Goal: Transaction & Acquisition: Purchase product/service

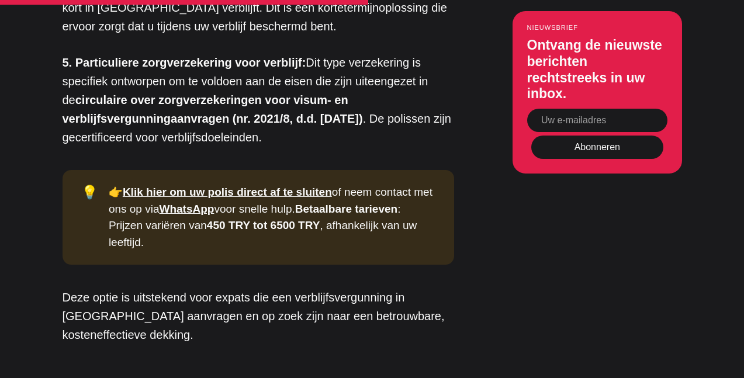
scroll to position [2335, 0]
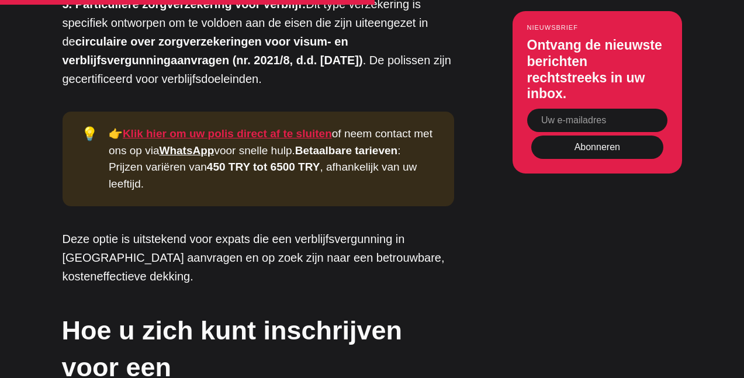
click at [287, 127] on font "Klik hier om uw polis direct af te sluiten" at bounding box center [227, 133] width 209 height 12
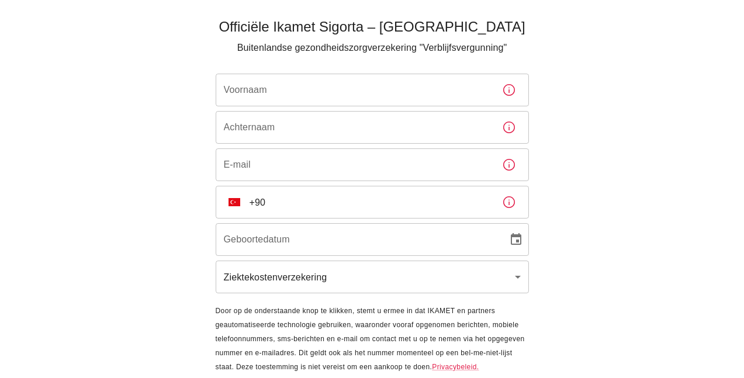
scroll to position [64, 0]
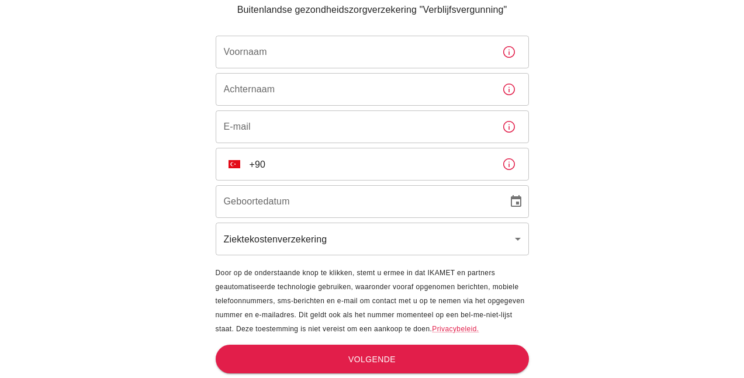
click at [322, 237] on body "Officiële Ikamet Sigorta – Turkije Buitenlandse gezondheidszorgverzekering "Ver…" at bounding box center [372, 157] width 744 height 442
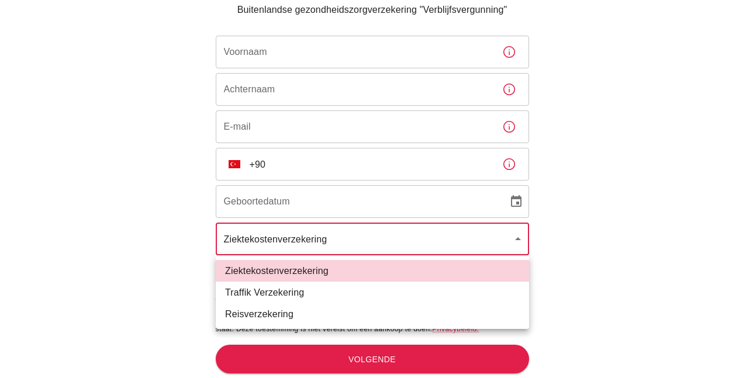
click at [321, 236] on div at bounding box center [376, 189] width 753 height 378
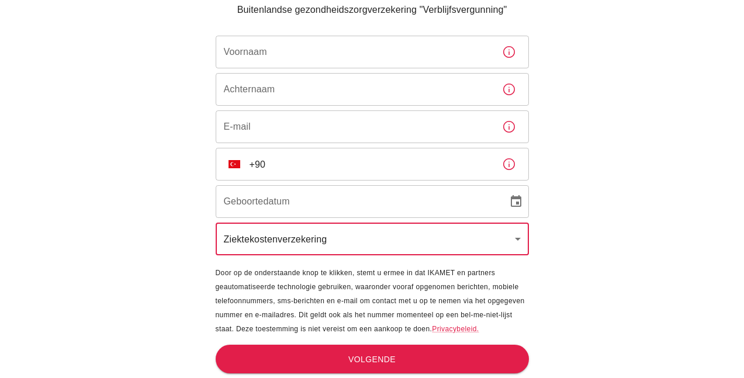
click at [327, 49] on input "Voornaam" at bounding box center [354, 52] width 277 height 33
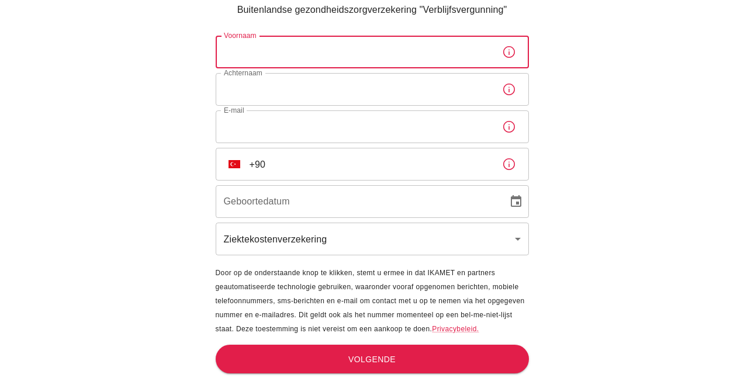
type input "Natalia"
type input "Solodova"
type input "n.g@hccnet.nl"
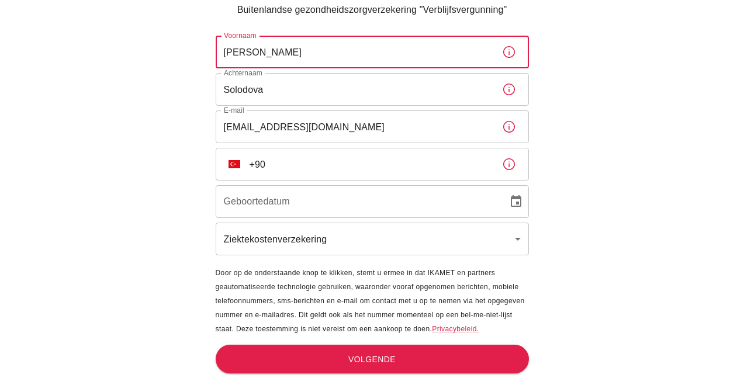
click at [272, 198] on div "Geboortedatum Geboortedatum" at bounding box center [372, 201] width 313 height 33
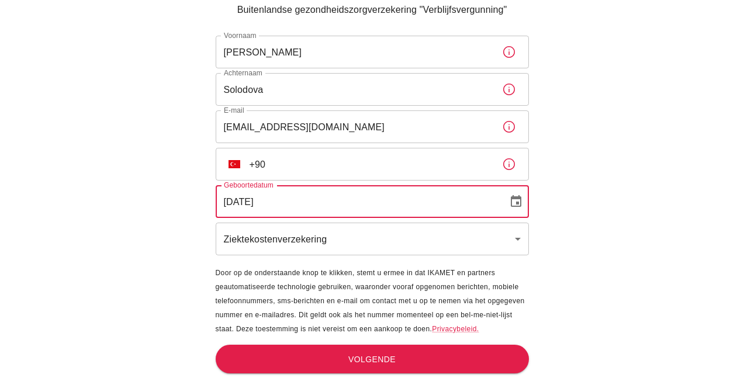
type input "25/03/1958"
click at [313, 171] on input "+90" at bounding box center [371, 164] width 243 height 33
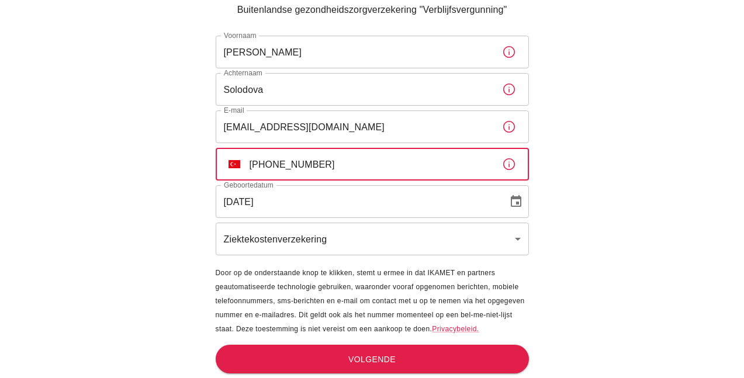
click at [434, 205] on input "25/03/1958" at bounding box center [358, 201] width 284 height 33
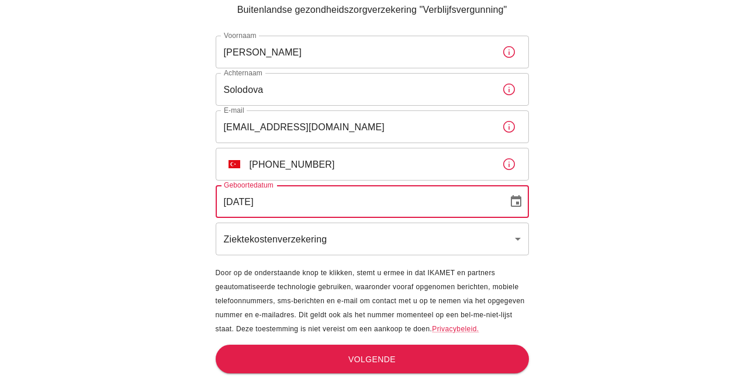
click at [379, 173] on input "+90 653553153" at bounding box center [371, 164] width 243 height 33
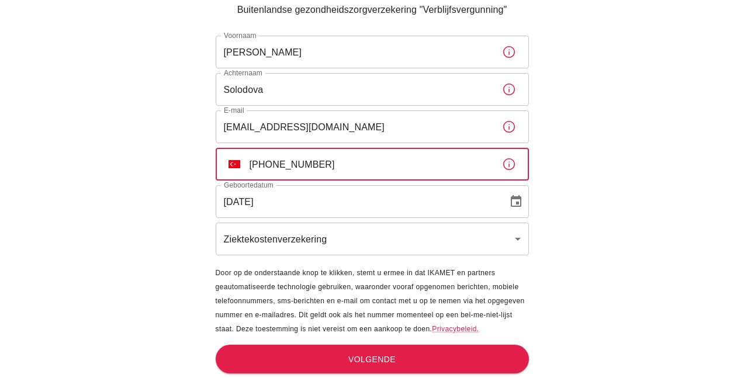
type input "+90 653553199"
click at [350, 352] on font "Volgende" at bounding box center [371, 359] width 47 height 15
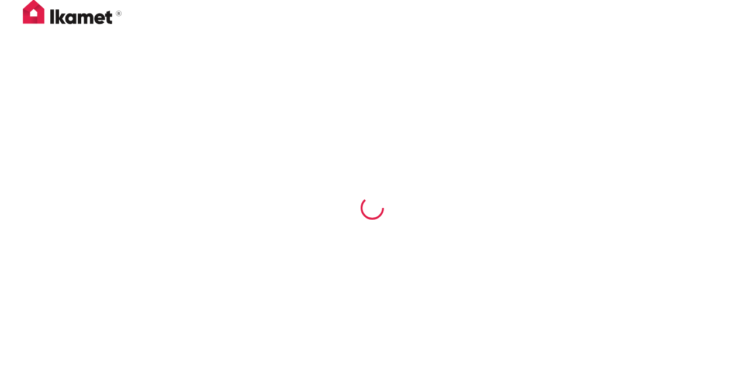
scroll to position [1, 0]
click at [206, 143] on div at bounding box center [372, 208] width 351 height 340
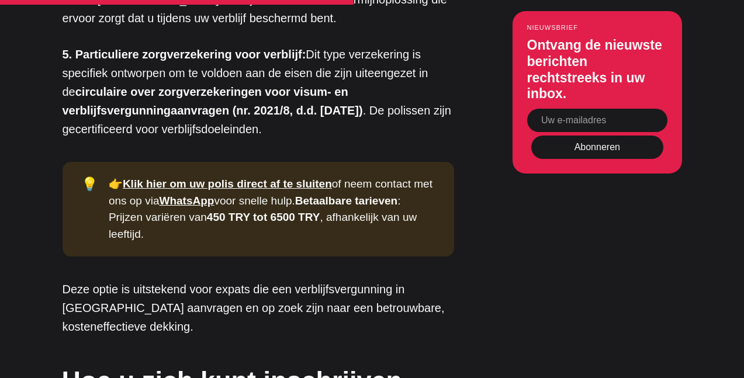
scroll to position [2277, 0]
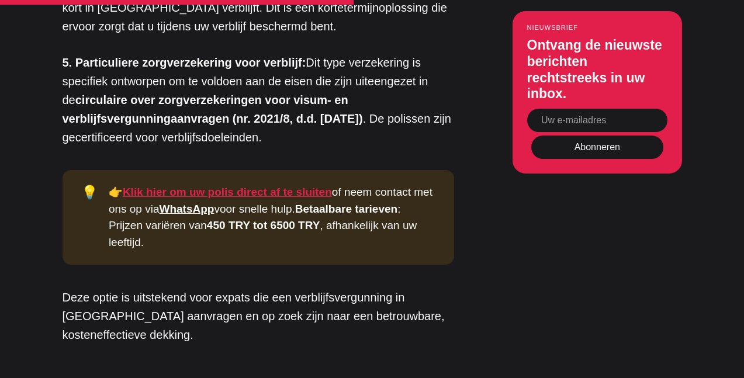
click at [263, 186] on font "Klik hier om uw polis direct af te sluiten" at bounding box center [227, 192] width 209 height 12
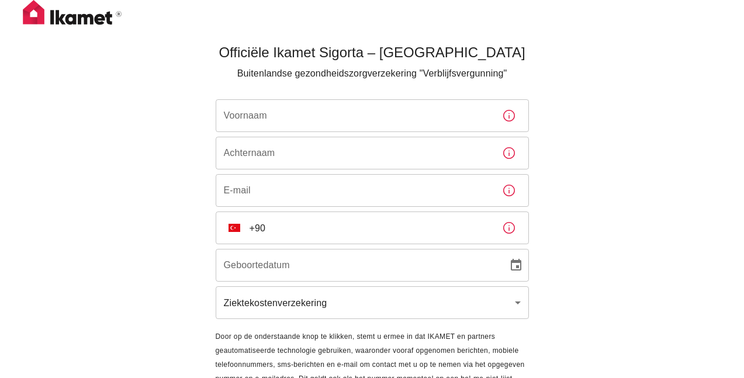
click at [281, 123] on input "Voornaam" at bounding box center [354, 115] width 277 height 33
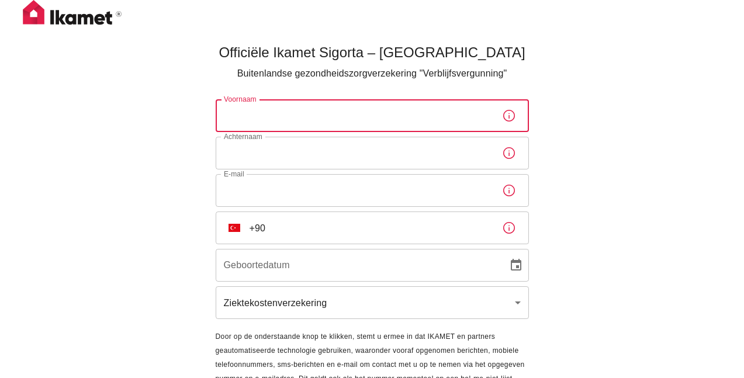
type input "Natalia"
type input "Solodova"
type input "n.g@hccnet.nl"
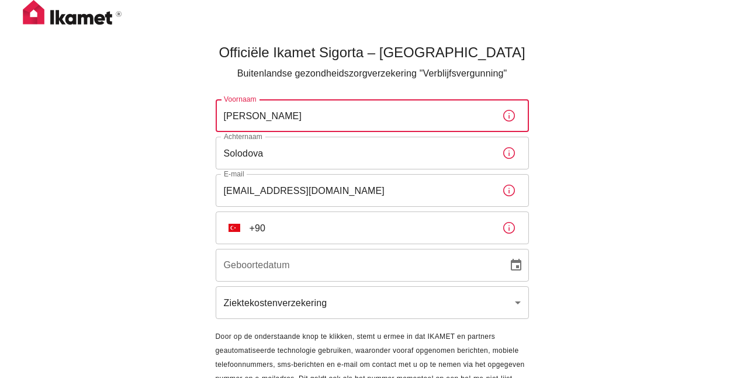
click at [302, 232] on input "+90" at bounding box center [371, 228] width 243 height 33
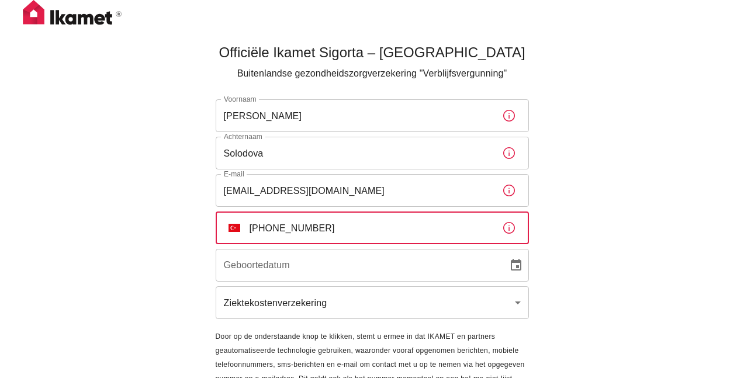
type input "+90 123456789"
click at [314, 272] on input "Geboortedatum" at bounding box center [358, 265] width 284 height 33
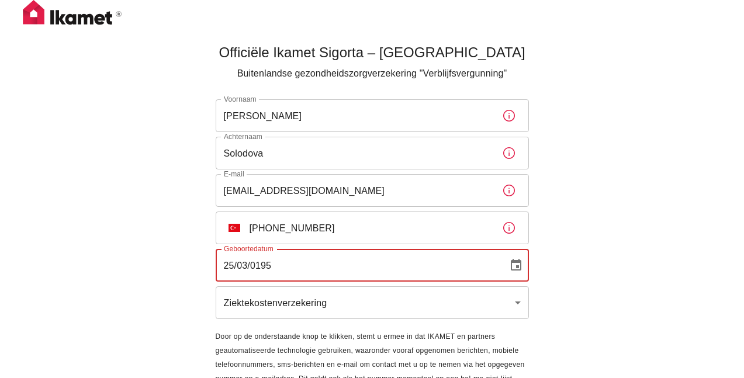
type input "25/03/1958"
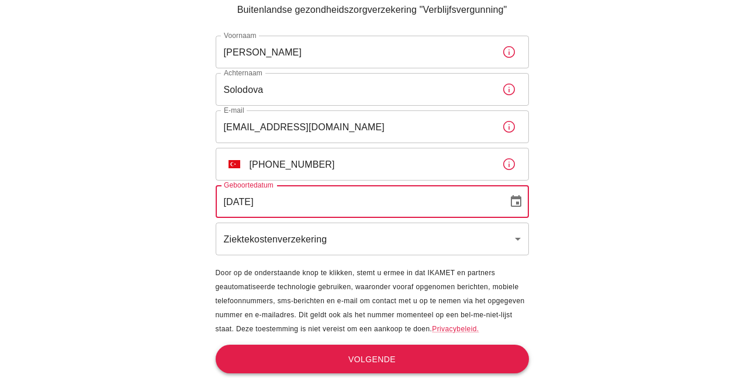
click at [376, 356] on font "Volgende" at bounding box center [371, 359] width 47 height 9
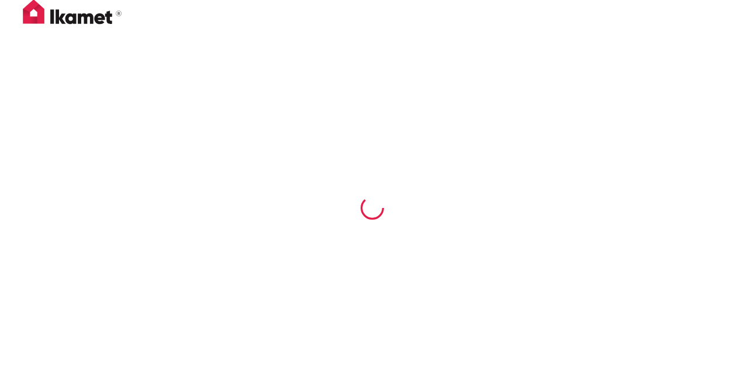
scroll to position [1, 0]
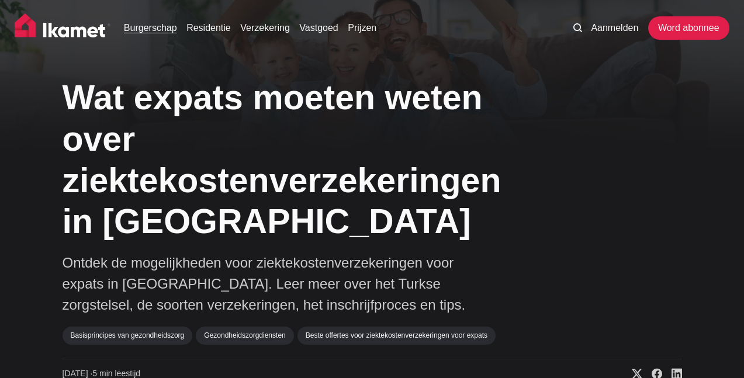
click at [142, 27] on font "Burgerschap" at bounding box center [150, 28] width 53 height 10
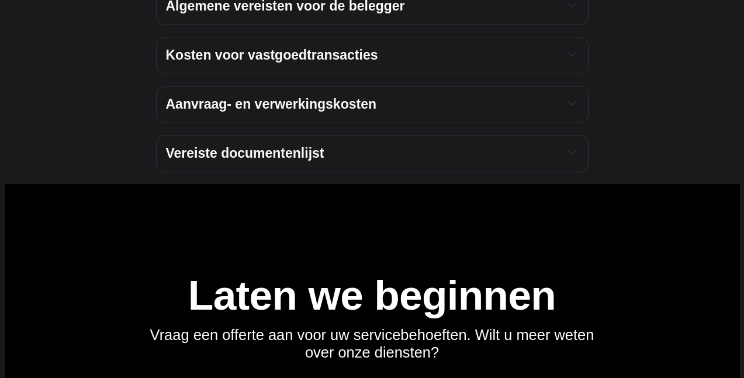
scroll to position [5380, 0]
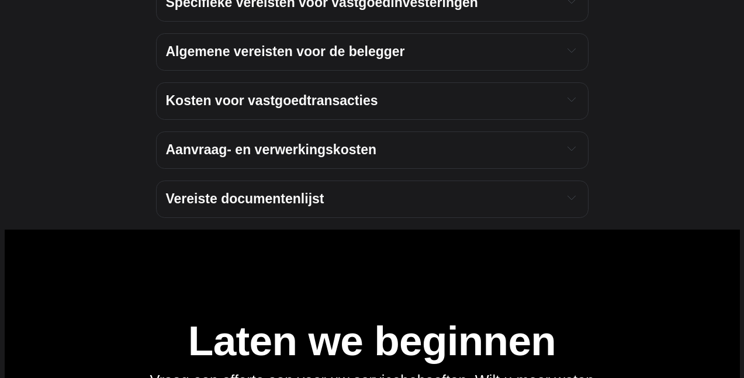
click at [204, 191] on font "Vereiste documentenlijst" at bounding box center [245, 198] width 158 height 15
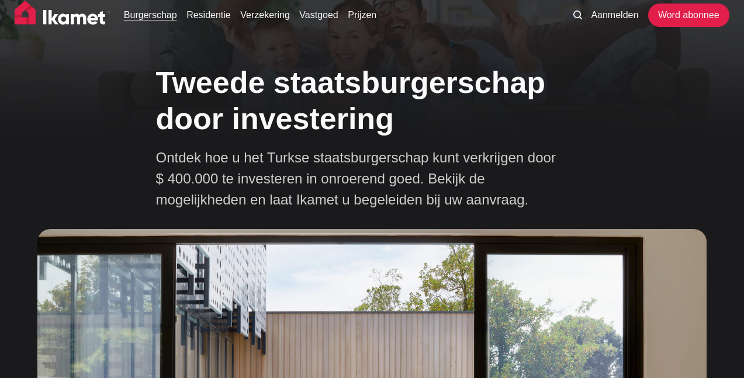
scroll to position [0, 0]
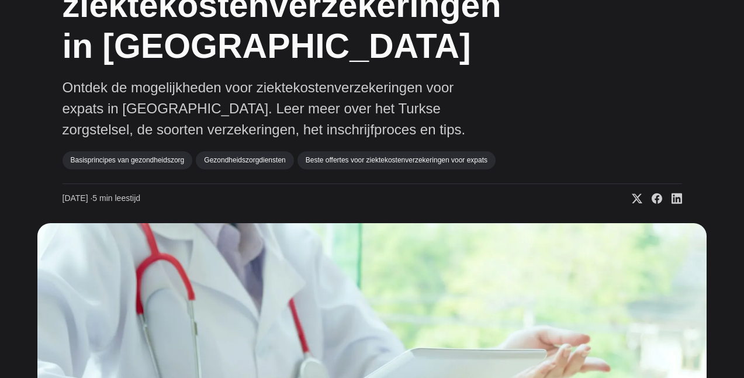
scroll to position [292, 0]
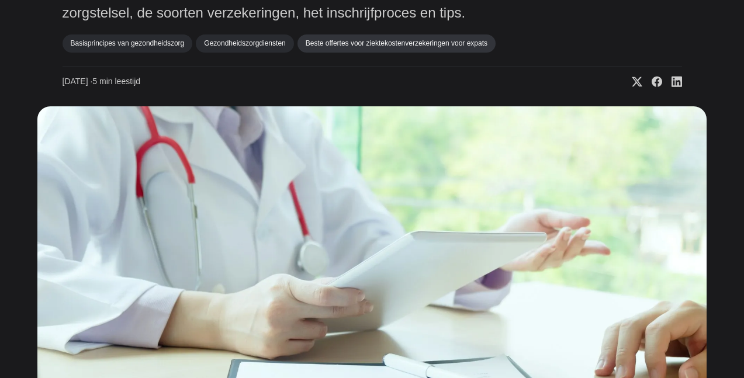
click at [413, 47] on font "Beste offertes voor ziektekostenverzekeringen voor expats" at bounding box center [397, 43] width 182 height 8
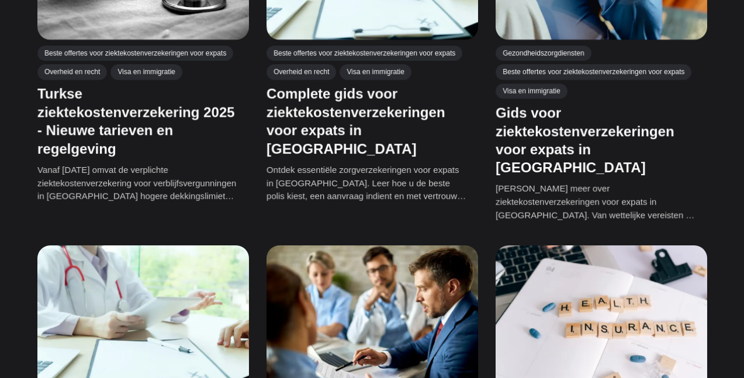
scroll to position [351, 0]
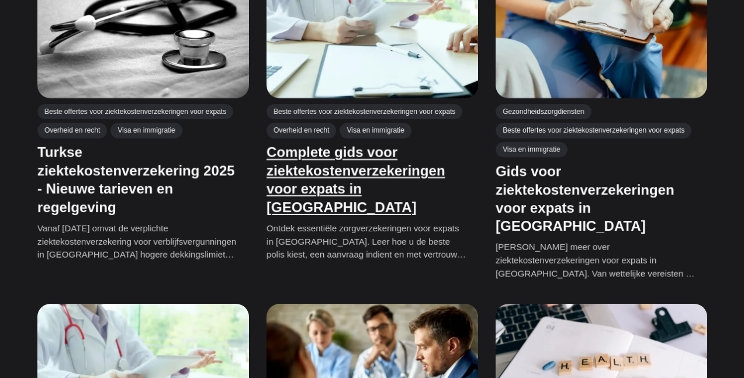
click at [349, 200] on font "Complete gids voor ziektekostenverzekeringen voor expats in [GEOGRAPHIC_DATA]" at bounding box center [356, 179] width 178 height 71
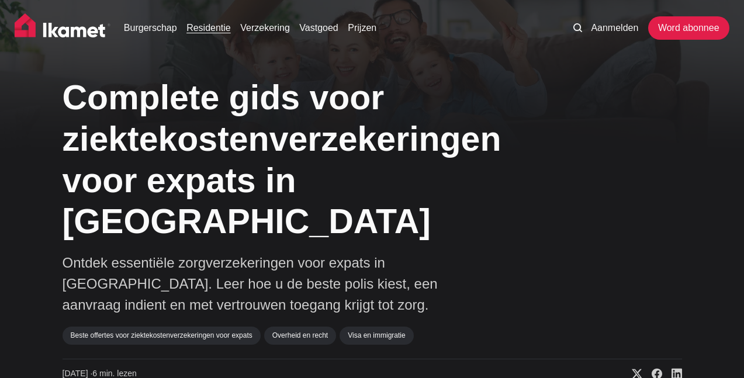
drag, startPoint x: 220, startPoint y: 34, endPoint x: 227, endPoint y: 29, distance: 8.3
click at [220, 33] on font "Residentie" at bounding box center [209, 28] width 44 height 10
